Goal: Find contact information: Find contact information

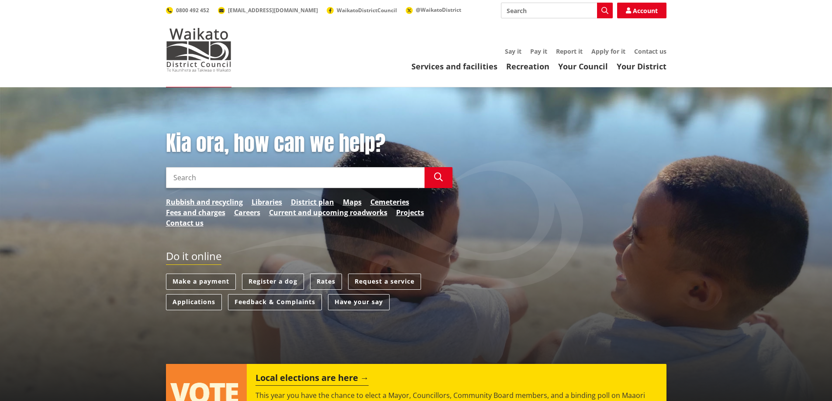
click at [649, 50] on link "Contact us" at bounding box center [650, 51] width 32 height 8
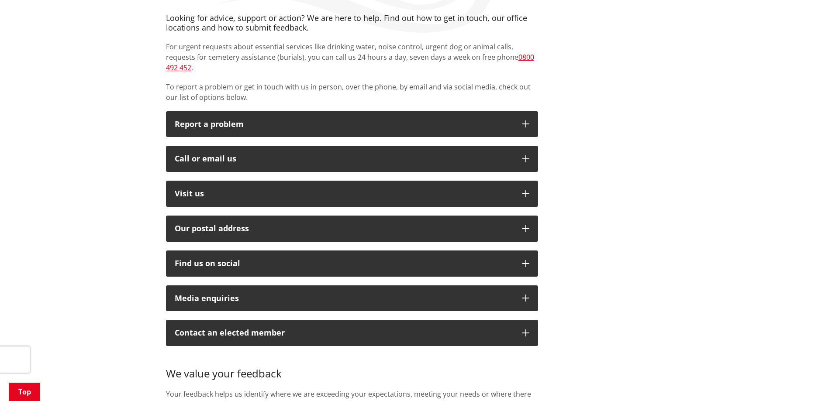
scroll to position [155, 0]
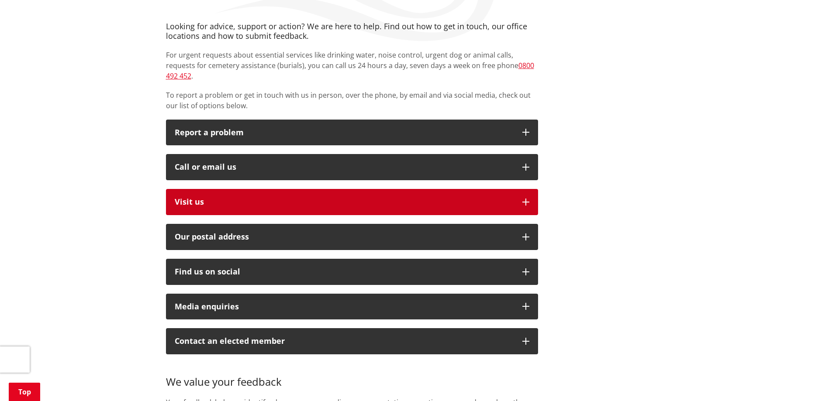
click at [229, 198] on p "Visit us" at bounding box center [344, 202] width 339 height 9
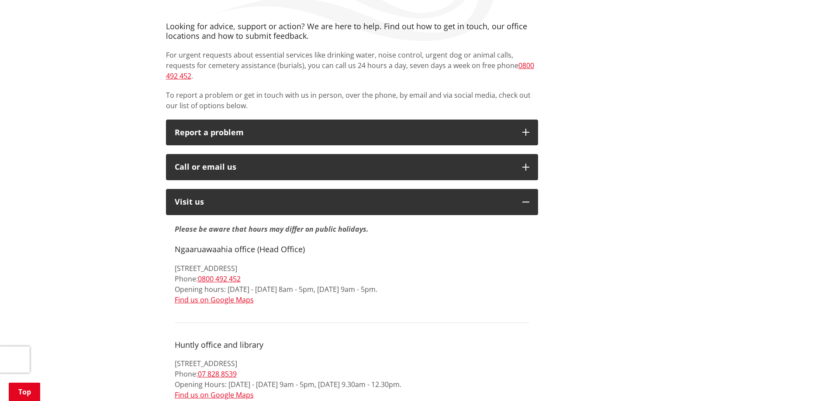
drag, startPoint x: 302, startPoint y: 256, endPoint x: 176, endPoint y: 260, distance: 126.3
click at [176, 263] on p "15 Galileo Street, Ngaaruawaahia 3720 Phone: 0800 492 452 Opening hours: Monday…" at bounding box center [352, 284] width 355 height 42
copy p "15 Galileo Street, Ngaaruawaahia 3720"
click at [304, 263] on p "15 Galileo Street, Ngaaruawaahia 3720 Phone: 0800 492 452 Opening hours: Monday…" at bounding box center [352, 284] width 355 height 42
click at [272, 263] on p "15 Galileo Street, Ngaaruawaahia 3720 Phone: 0800 492 452 Opening hours: Monday…" at bounding box center [352, 284] width 355 height 42
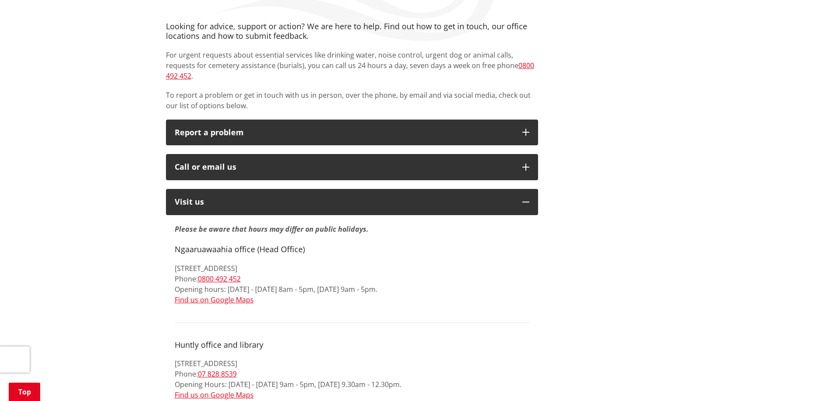
click at [272, 263] on p "15 Galileo Street, Ngaaruawaahia 3720 Phone: 0800 492 452 Opening hours: Monday…" at bounding box center [352, 284] width 355 height 42
copy p "Ngaaruawaahia"
